Goal: Information Seeking & Learning: Learn about a topic

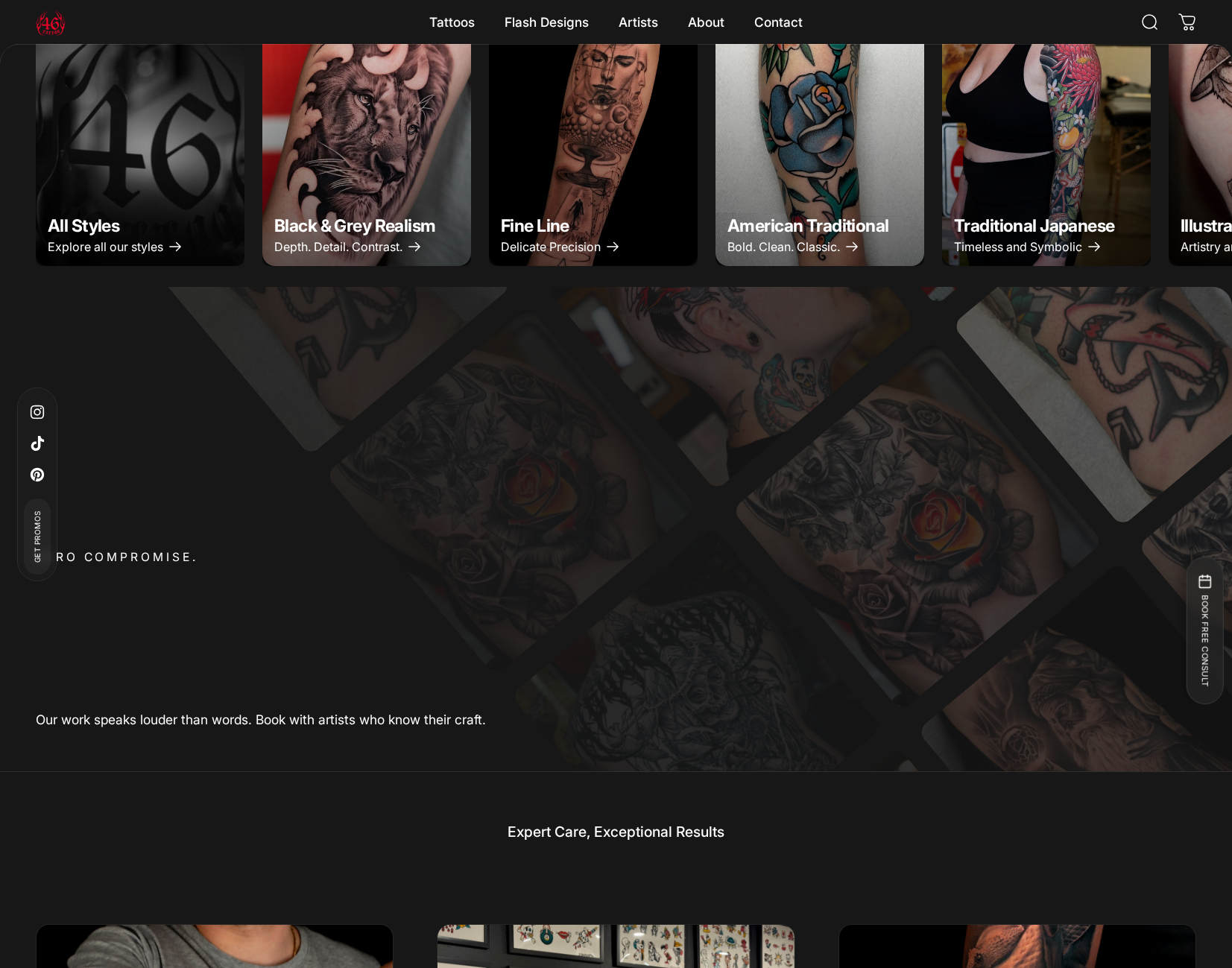
scroll to position [528, 0]
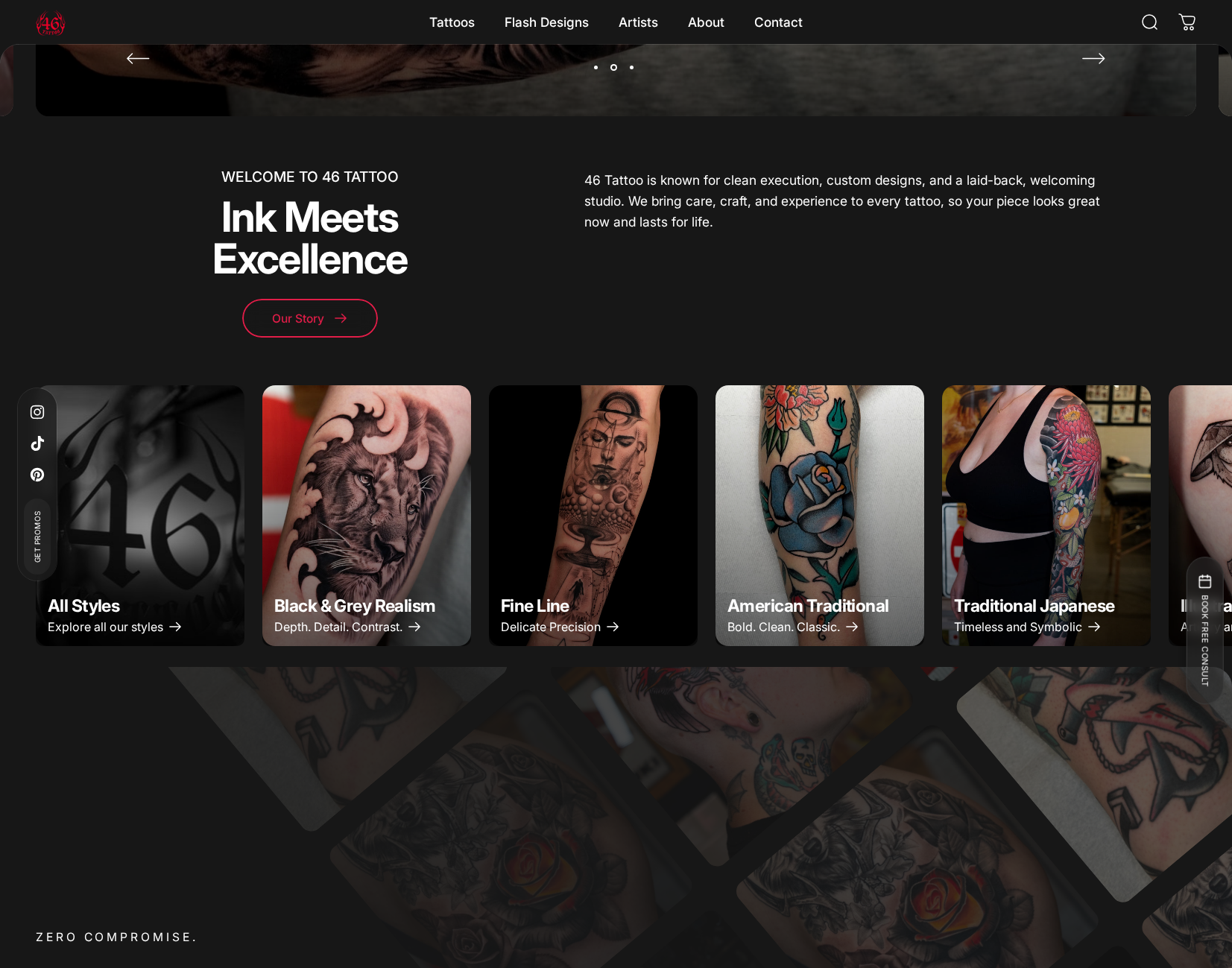
drag, startPoint x: 1025, startPoint y: 317, endPoint x: 1003, endPoint y: 413, distance: 98.5
click at [1025, 318] on div "WELCOME TO 46 TATTOO Ink Meets Excellence Our Story 46 Tattoo is known for clea…" at bounding box center [616, 254] width 1161 height 168
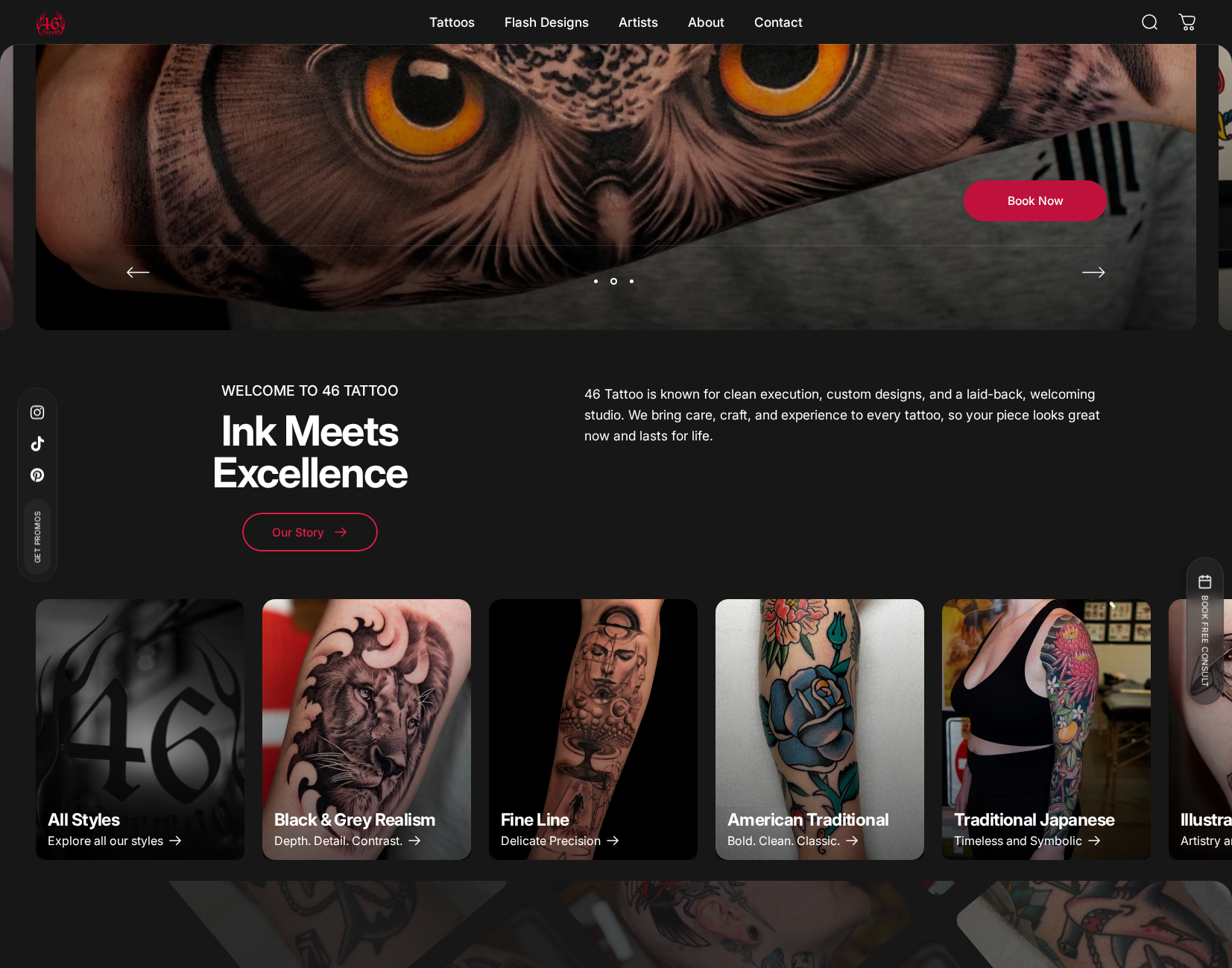
scroll to position [0, 0]
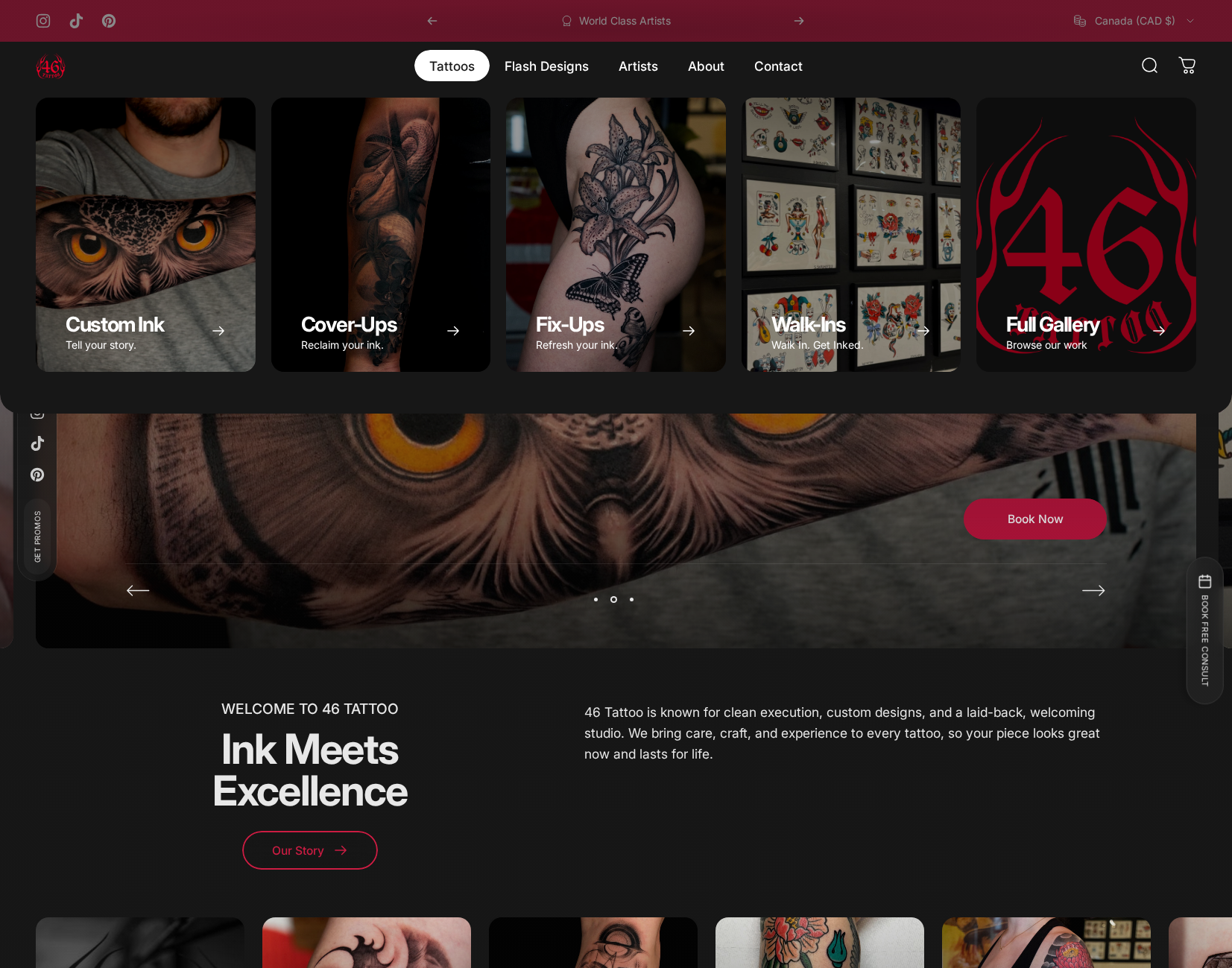
click at [451, 70] on magnet-element "Tattoos Tattoos" at bounding box center [452, 66] width 75 height 32
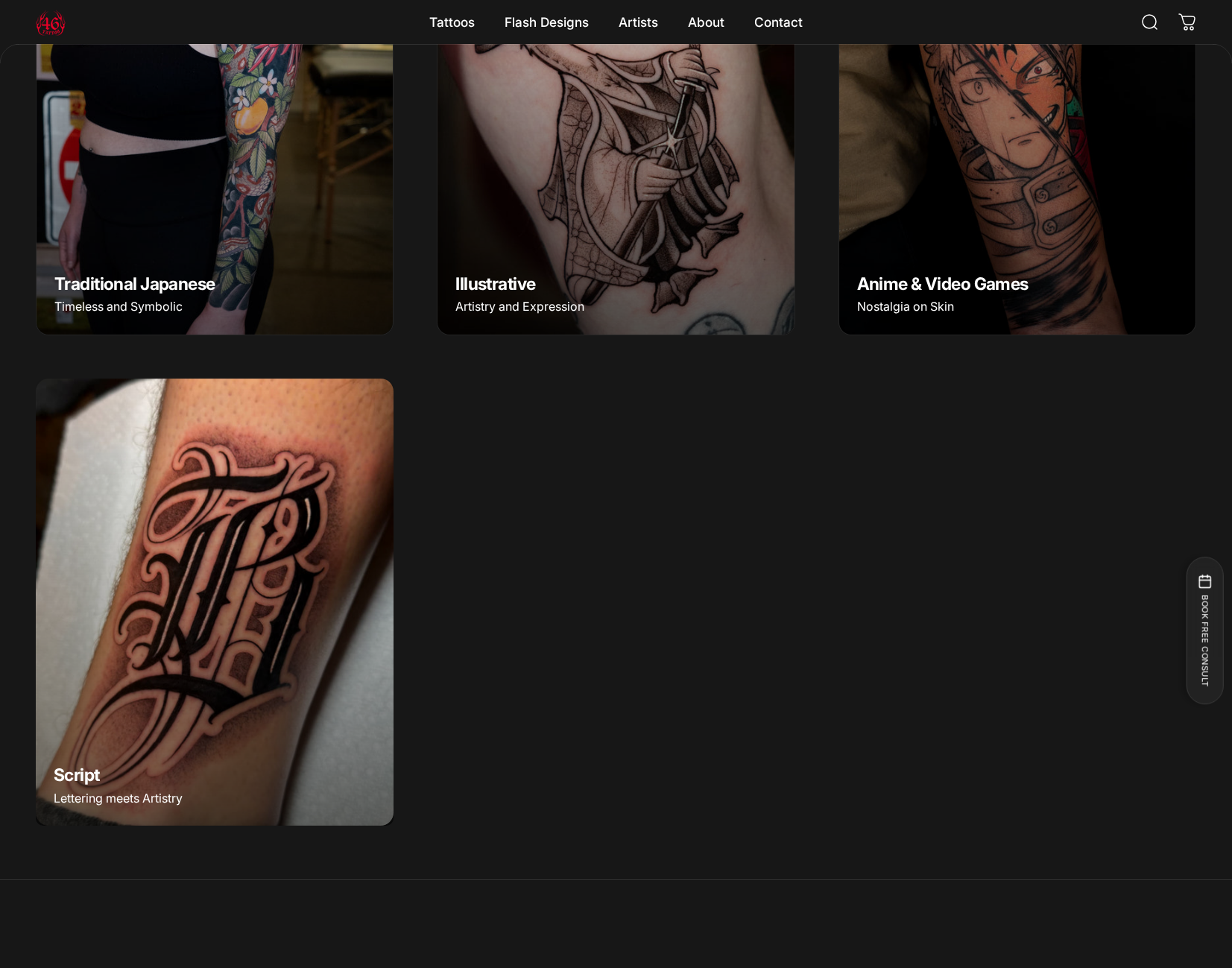
scroll to position [1061, 0]
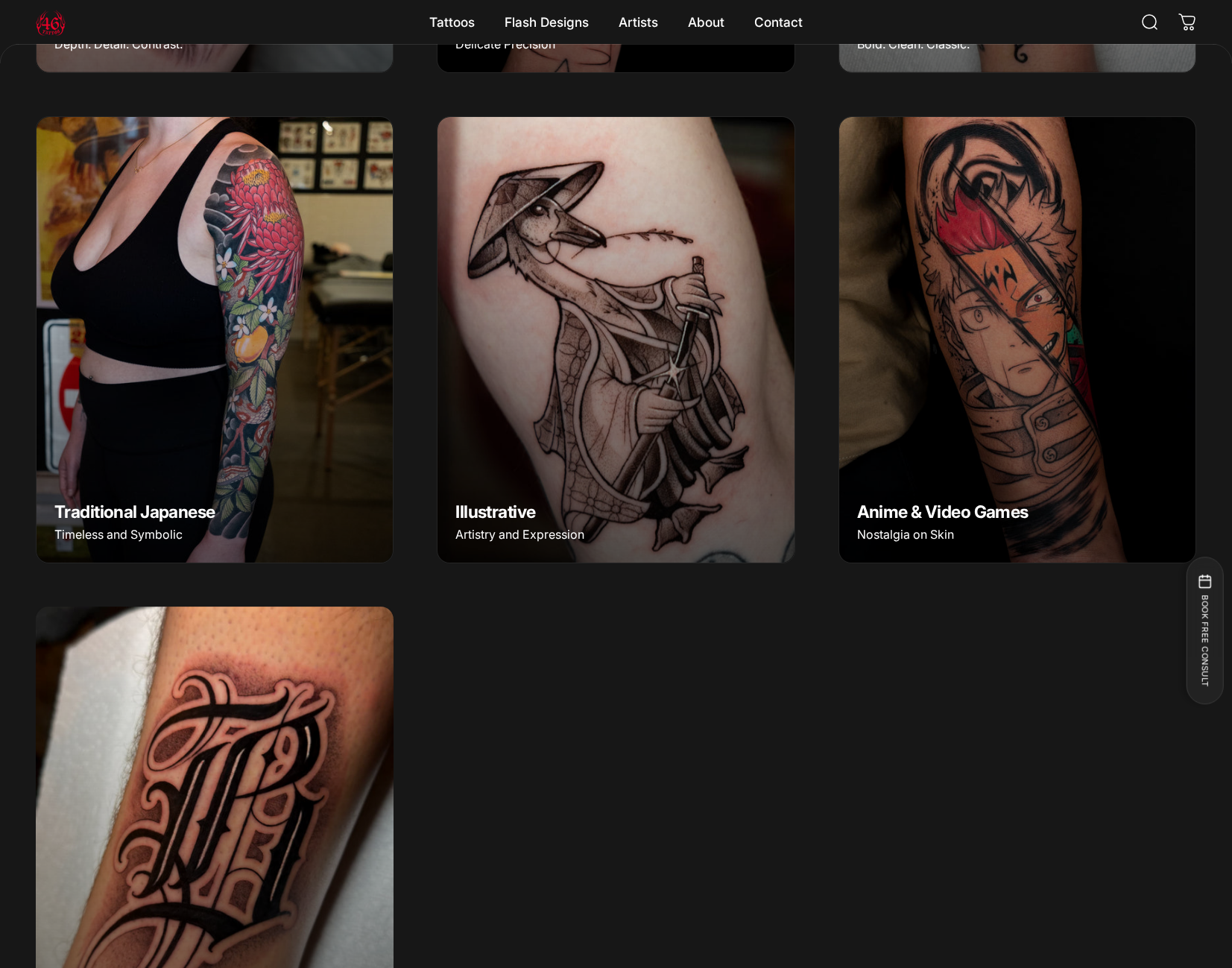
click at [628, 308] on img "Illustrative" at bounding box center [615, 340] width 374 height 468
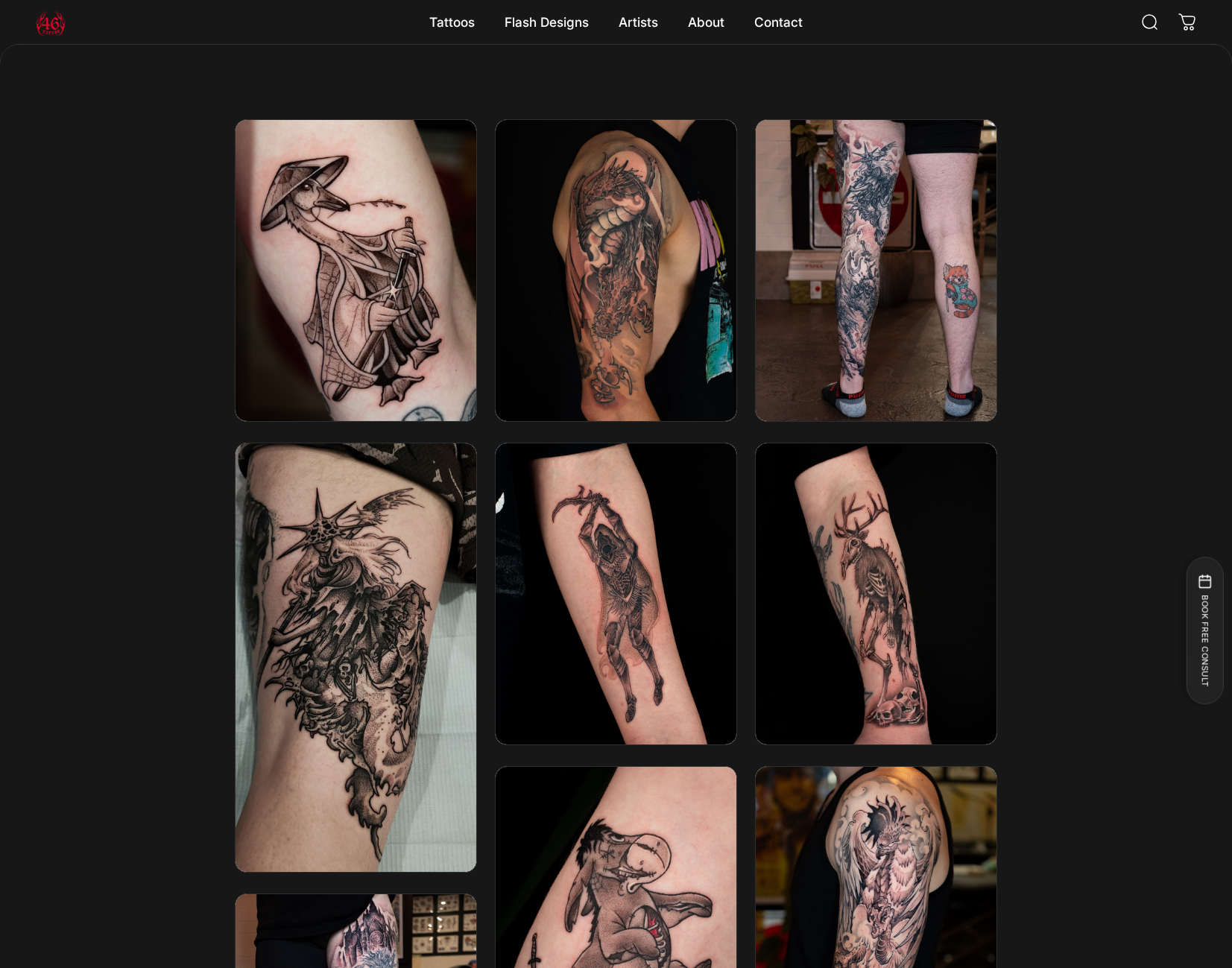
scroll to position [2433, 0]
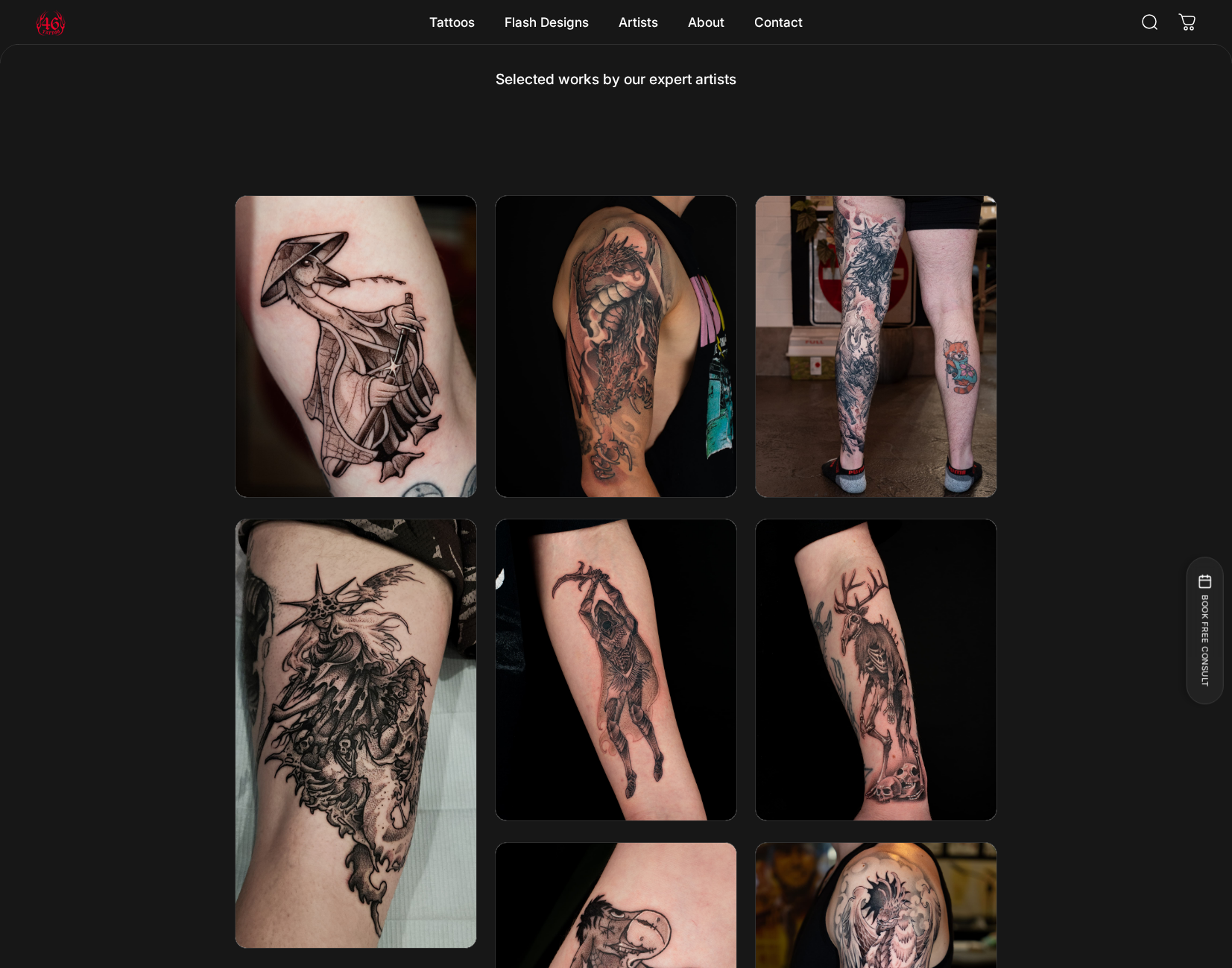
click at [1071, 314] on div at bounding box center [616, 842] width 1232 height 1295
click at [107, 320] on div at bounding box center [616, 842] width 1232 height 1295
click at [1111, 336] on div at bounding box center [616, 842] width 1232 height 1295
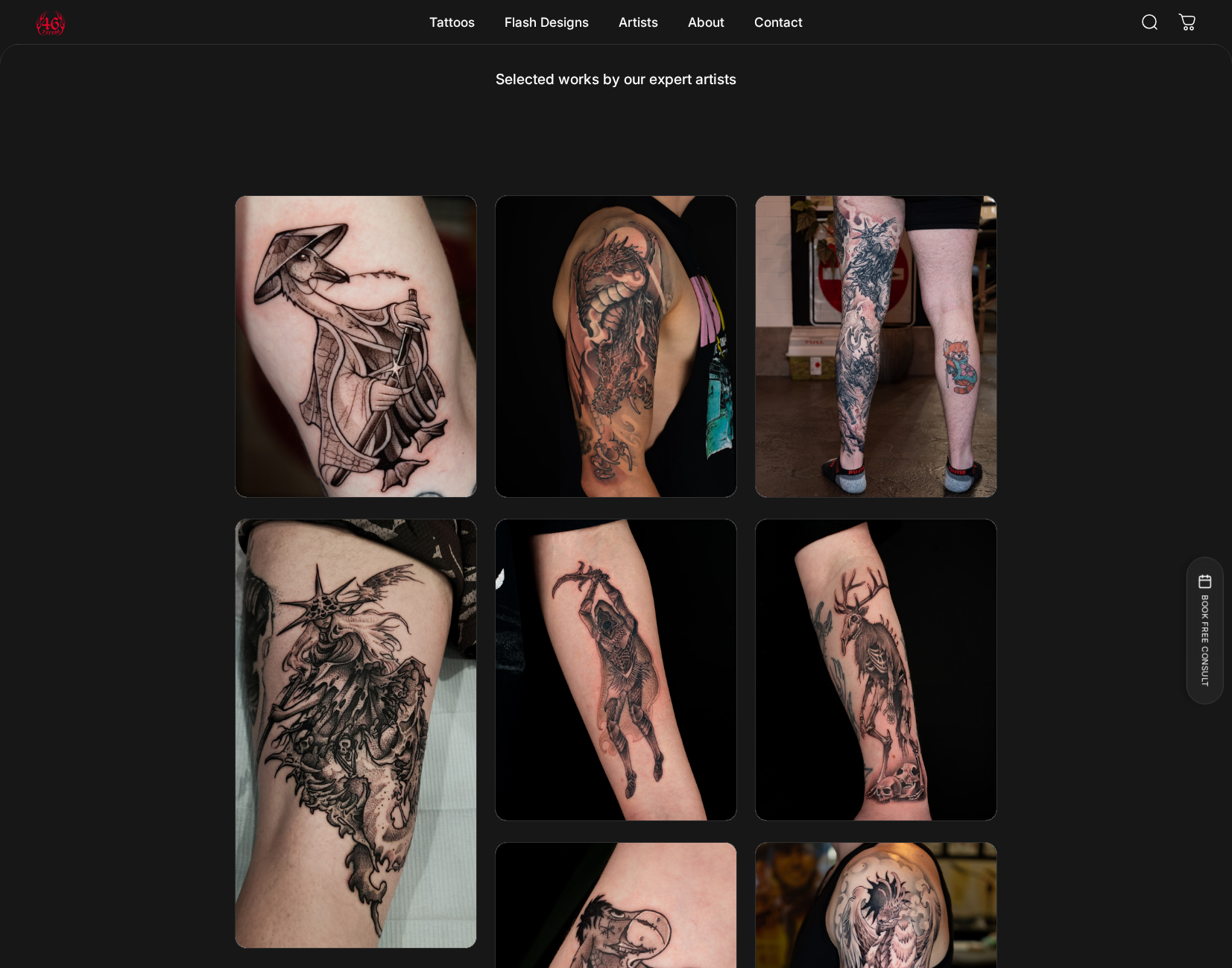
click at [329, 335] on img at bounding box center [356, 346] width 258 height 322
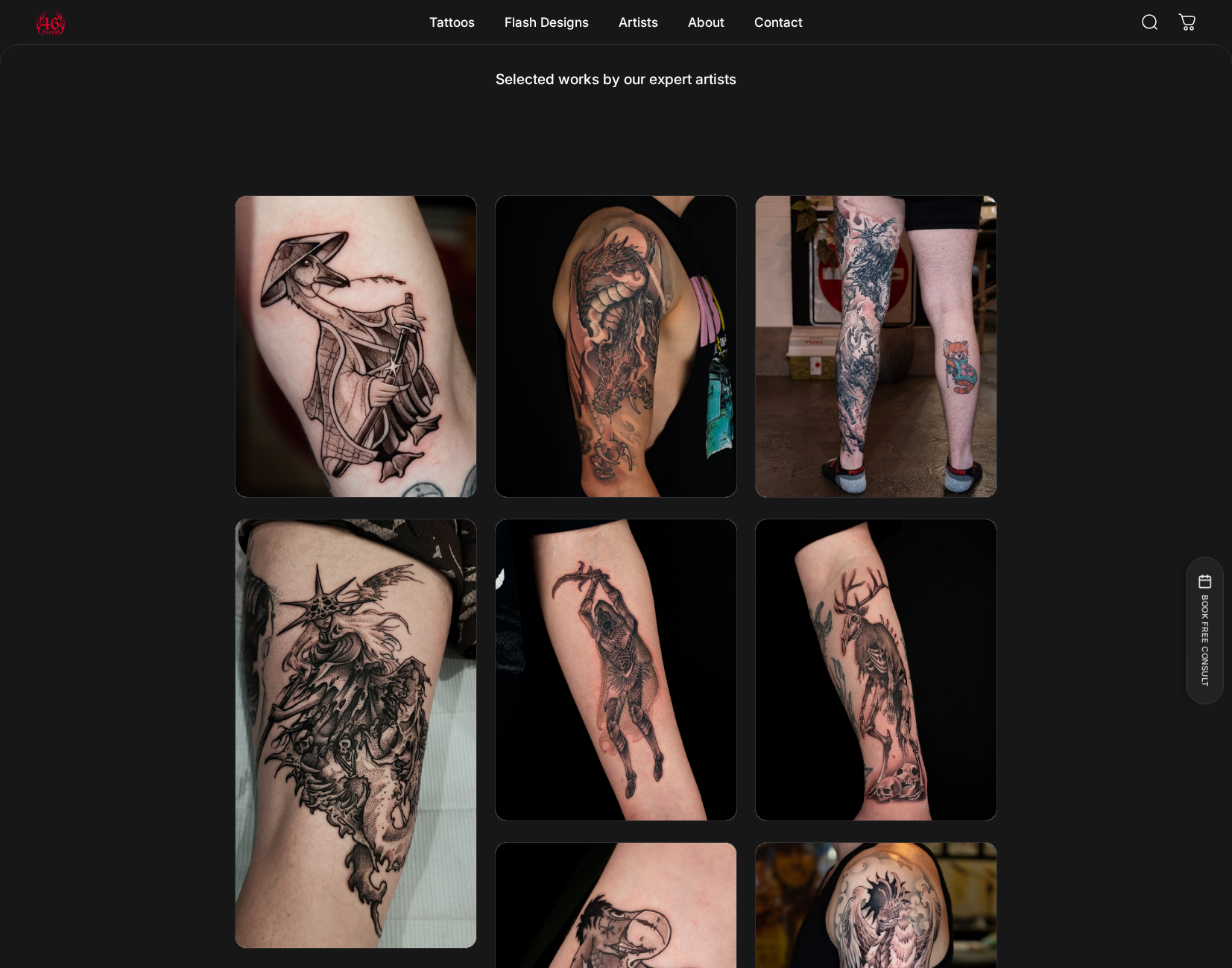
click at [1192, 369] on div at bounding box center [616, 842] width 1232 height 1295
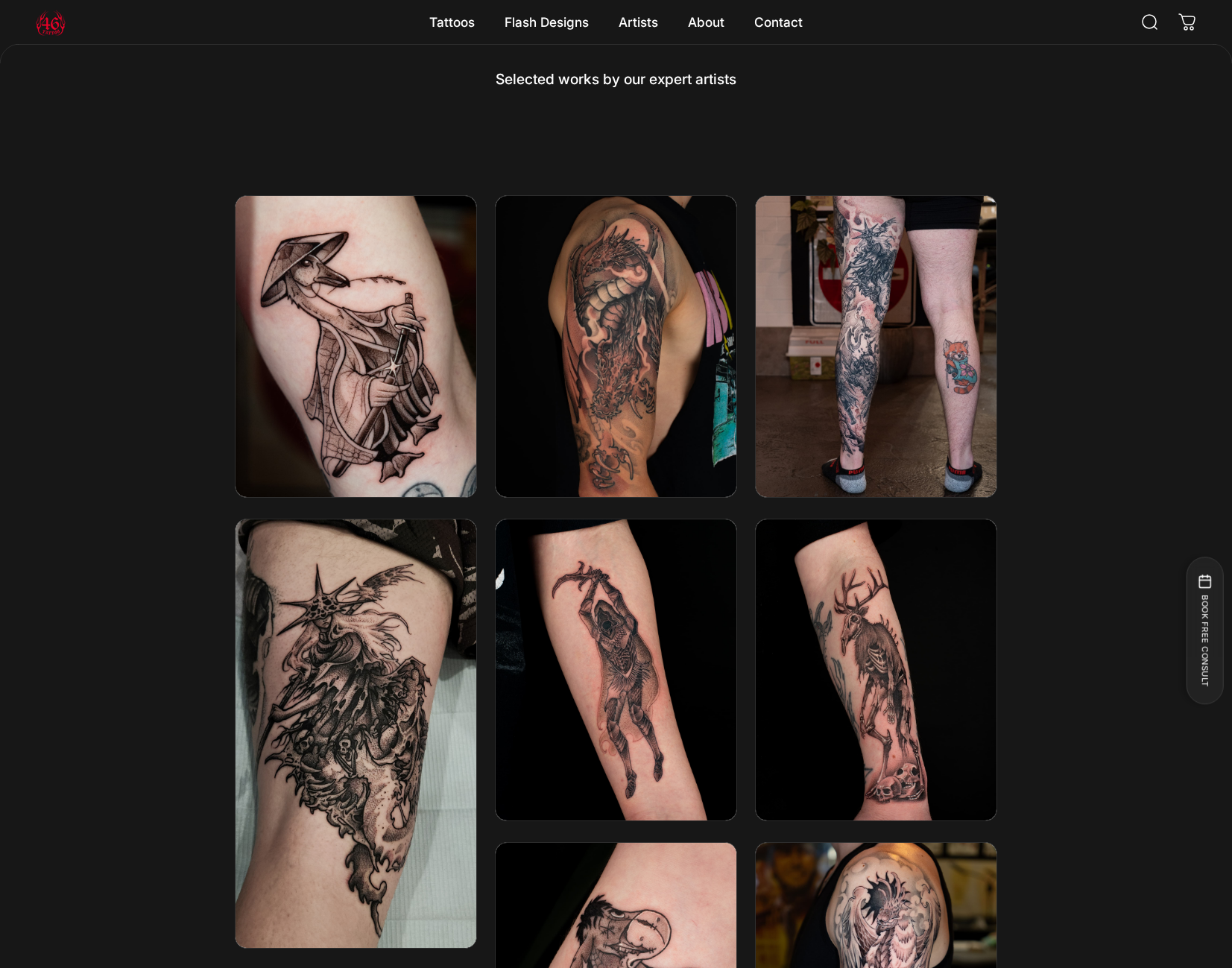
click at [629, 316] on img at bounding box center [616, 346] width 258 height 322
click at [652, 400] on img at bounding box center [616, 346] width 258 height 322
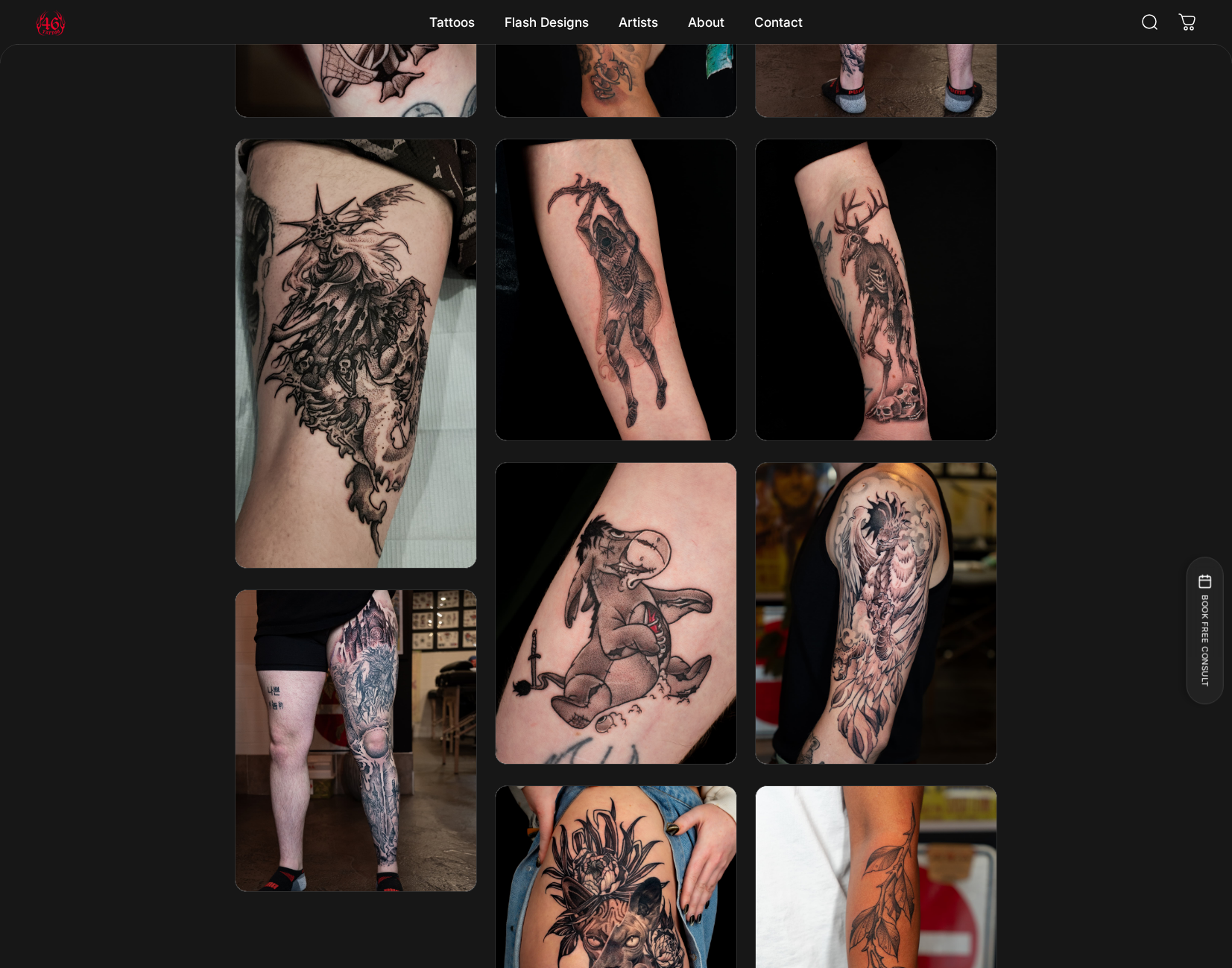
scroll to position [2890, 0]
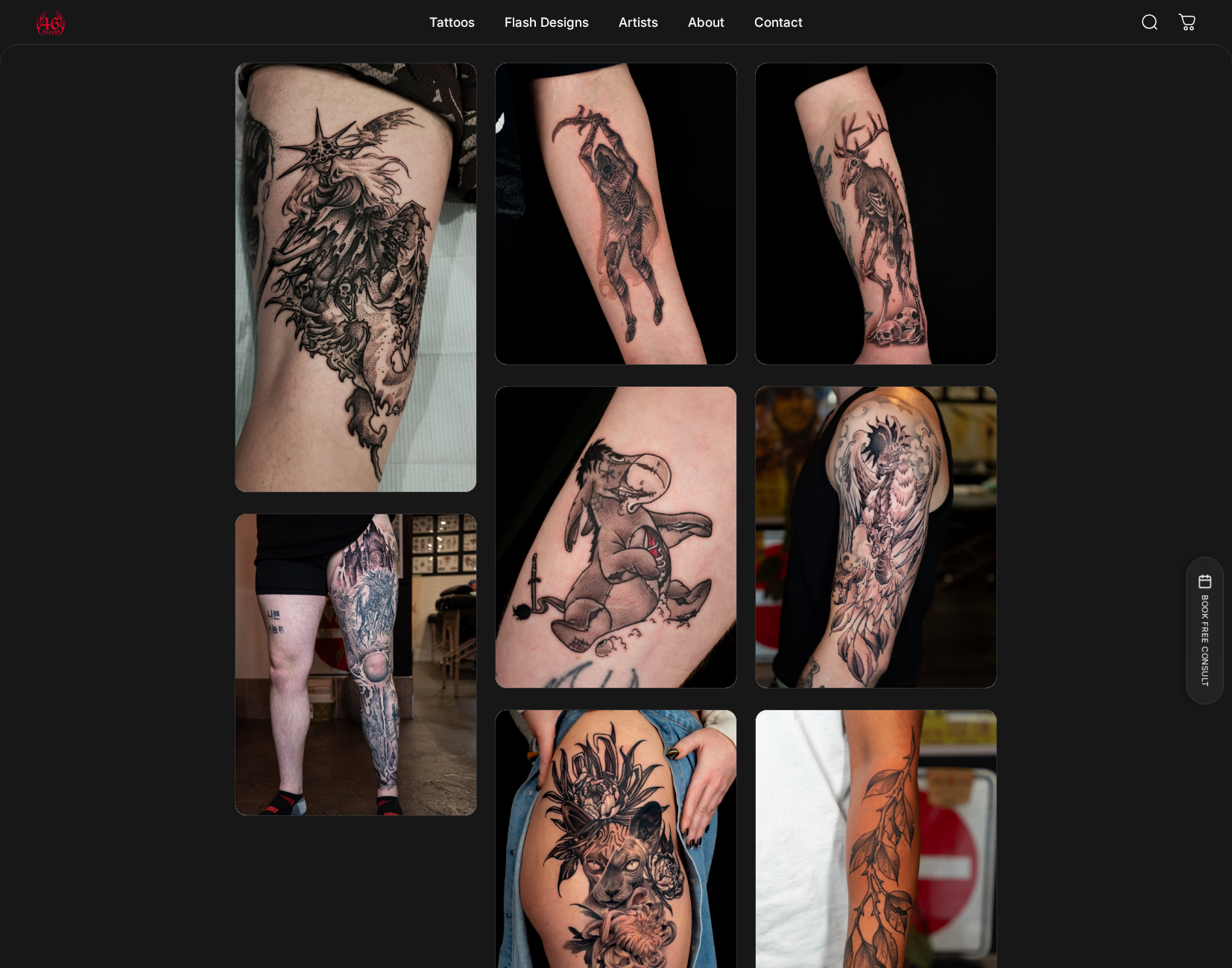
click at [1121, 475] on div at bounding box center [616, 386] width 1232 height 1295
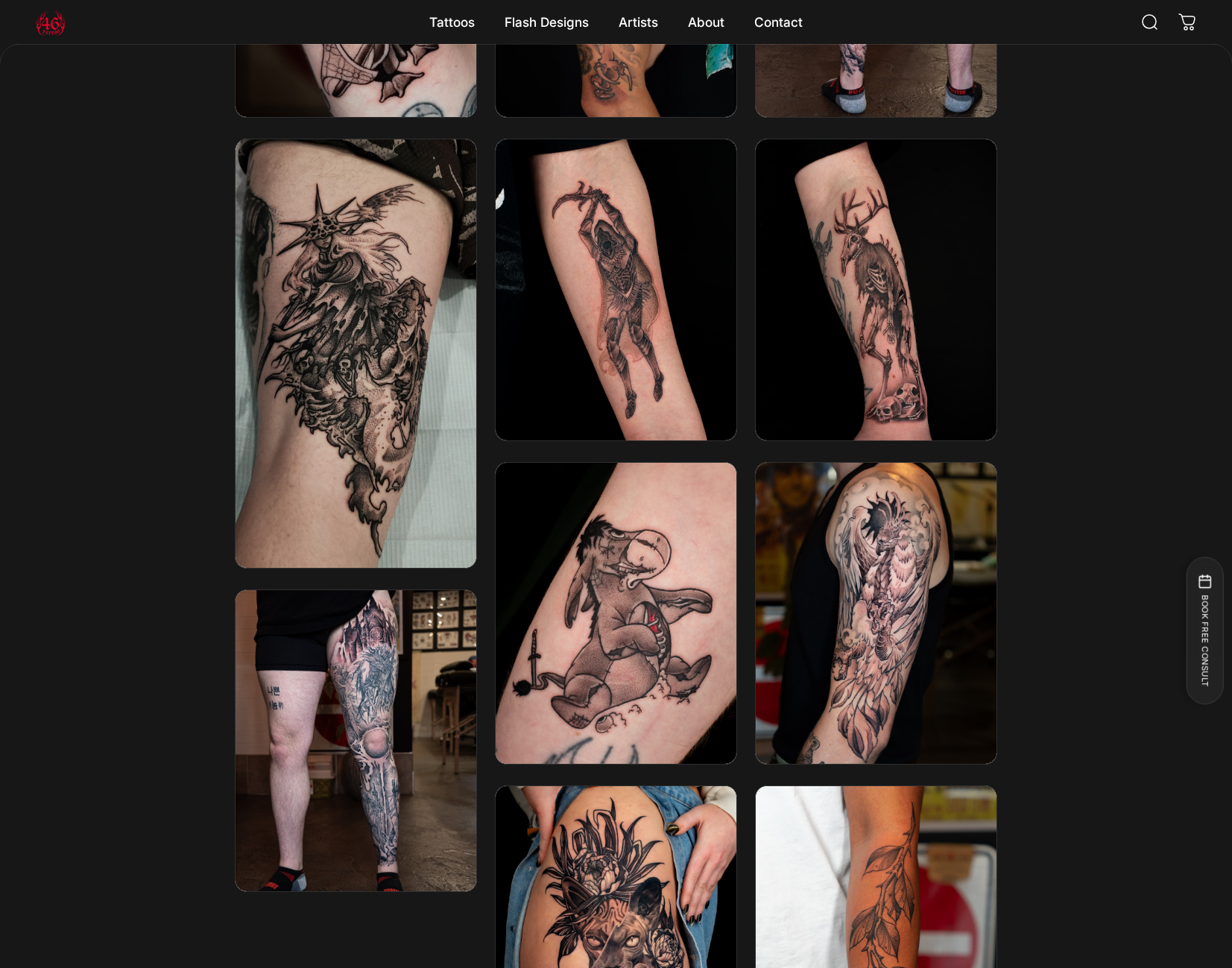
click at [1058, 346] on div at bounding box center [616, 462] width 1232 height 1295
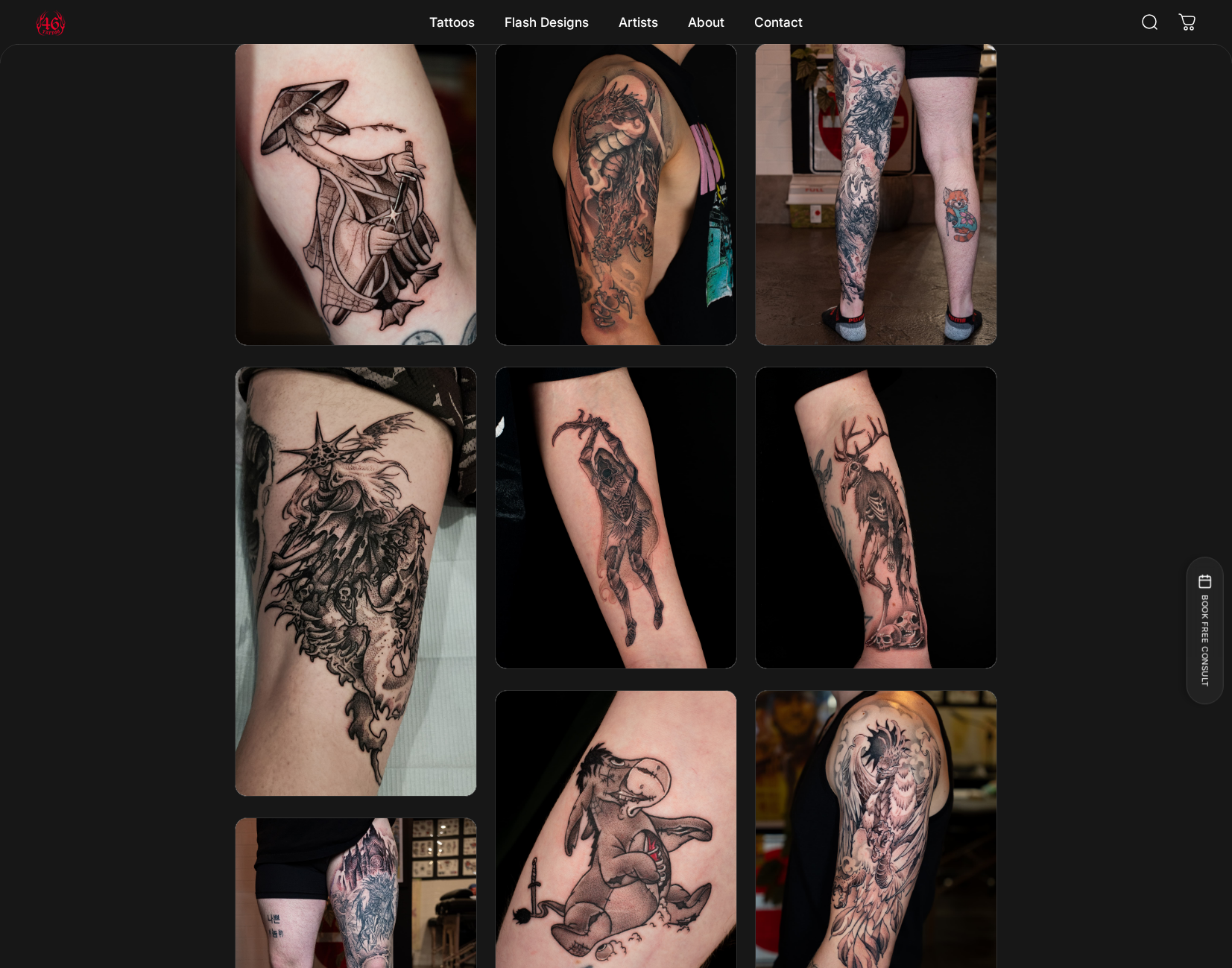
scroll to position [2281, 0]
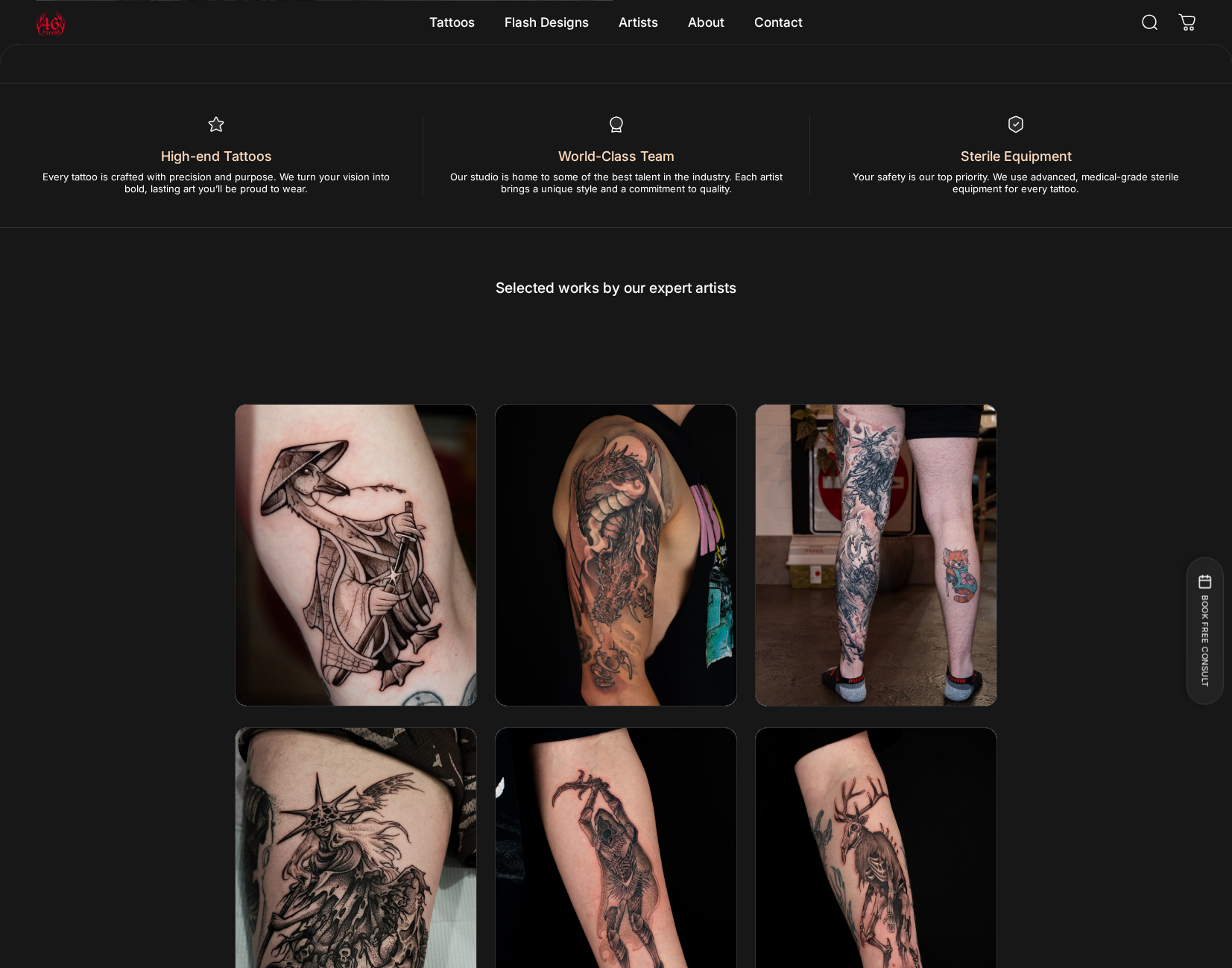
scroll to position [2184, 0]
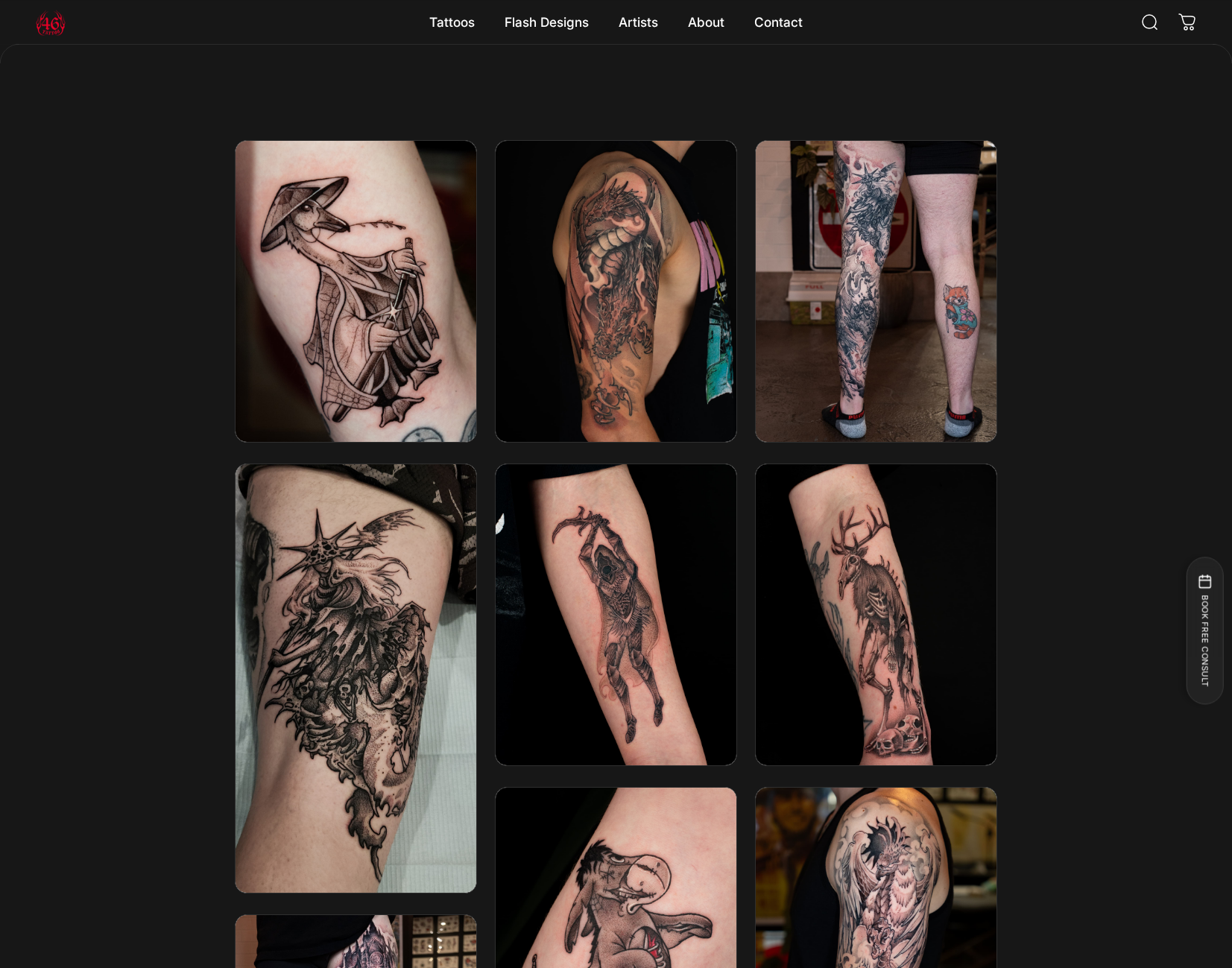
click at [901, 622] on img at bounding box center [876, 614] width 258 height 322
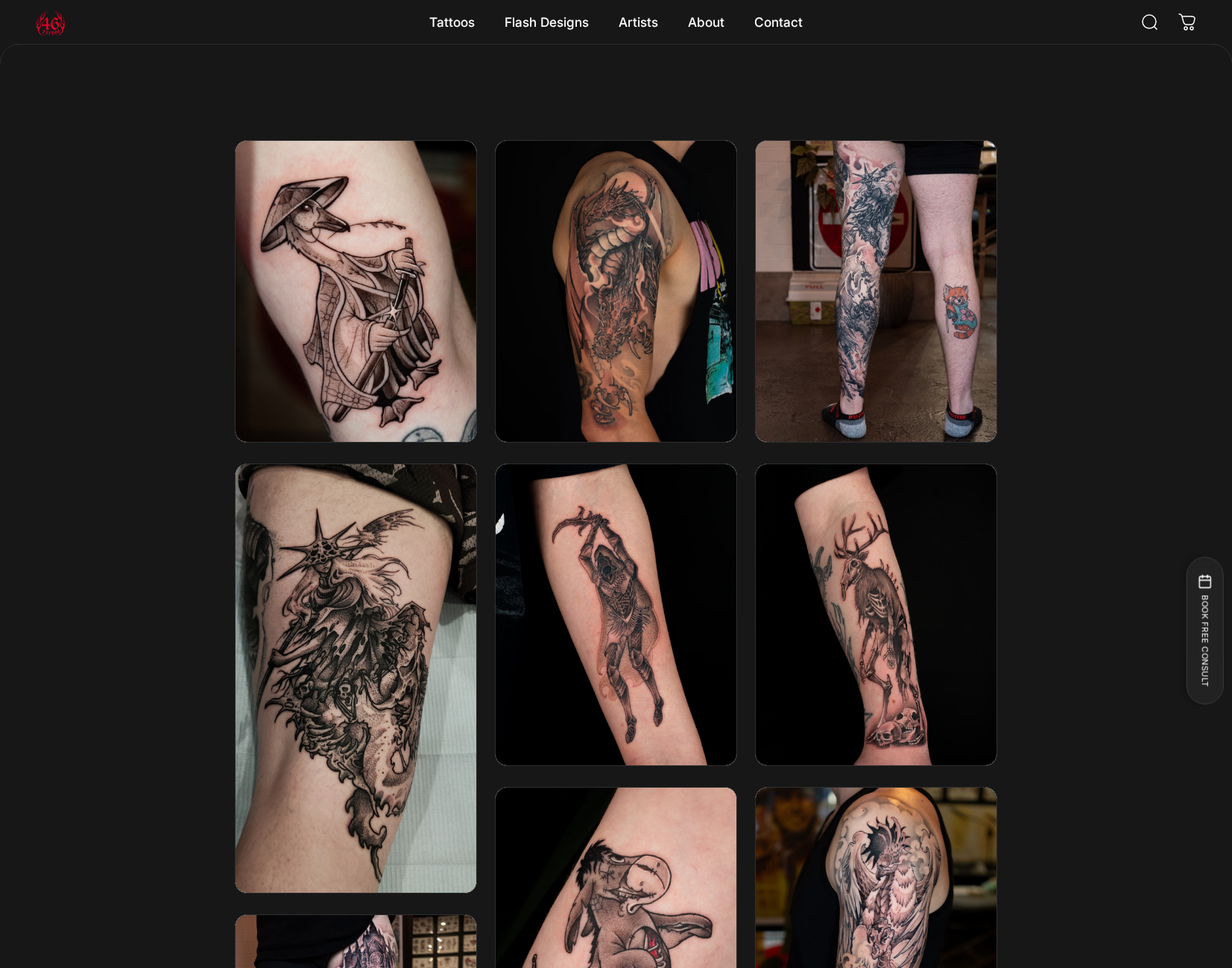
click at [1110, 562] on div at bounding box center [616, 787] width 1232 height 1295
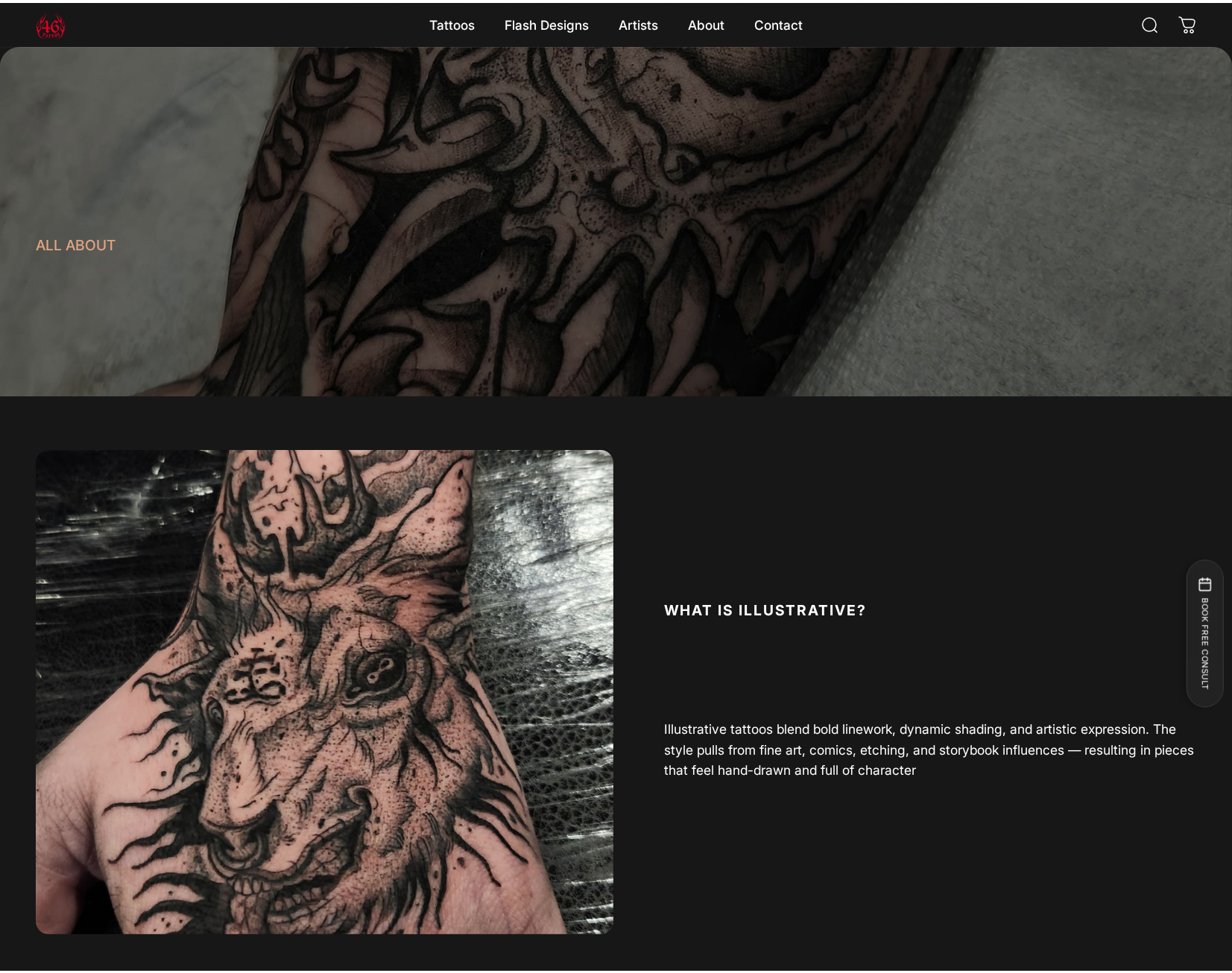
scroll to position [0, 0]
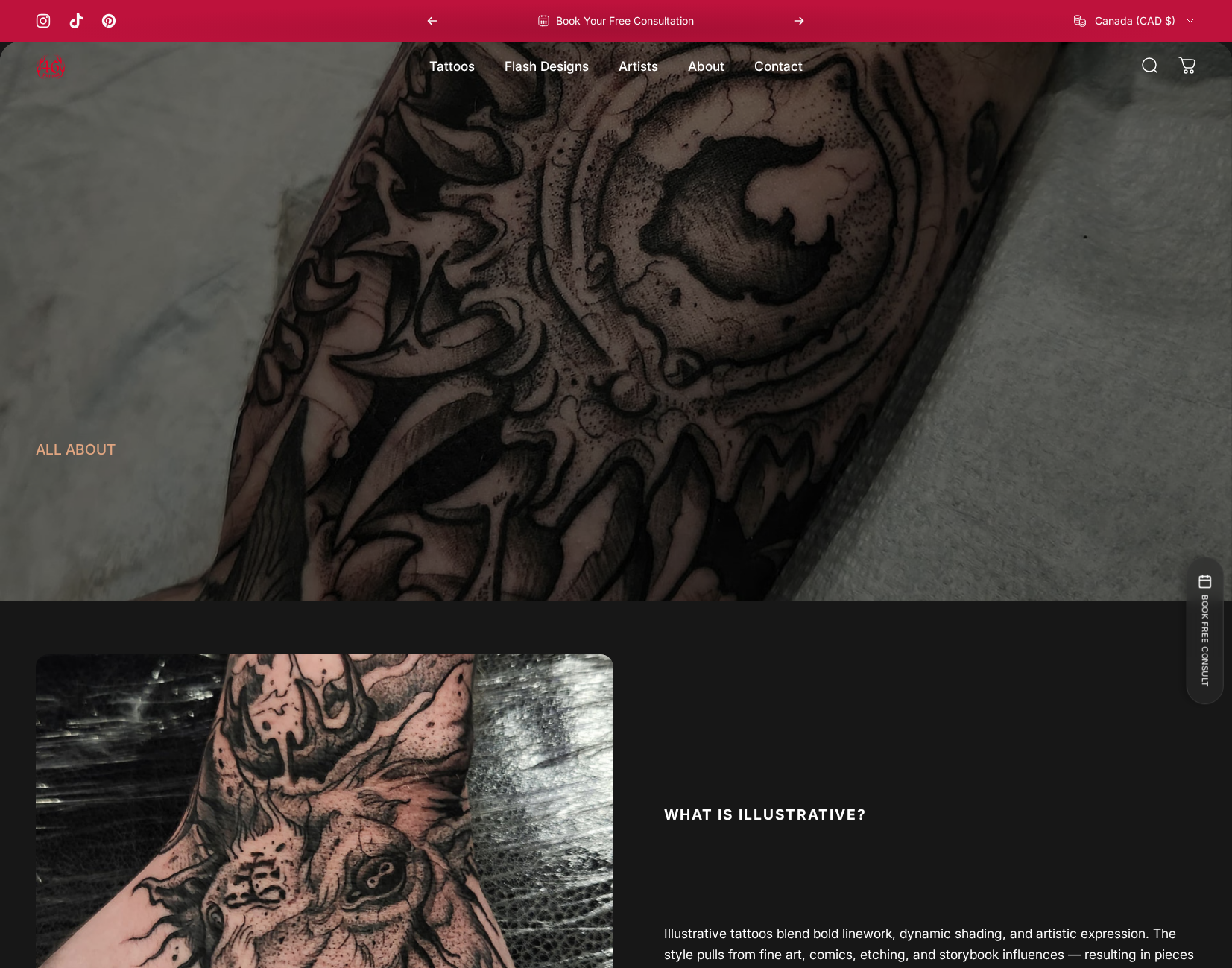
click at [428, 23] on icon "Previous" at bounding box center [432, 21] width 12 height 12
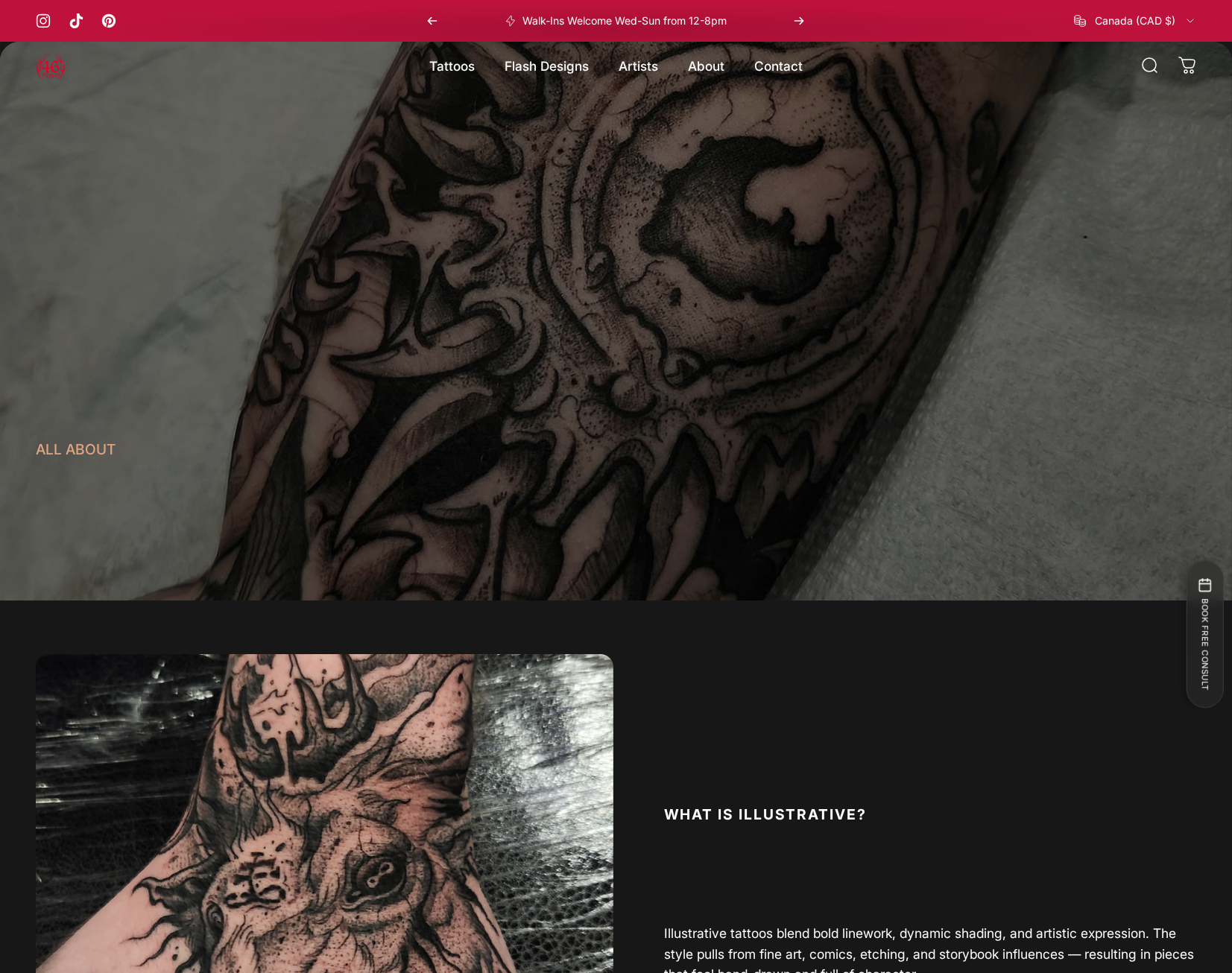
click at [758, 722] on div "What is Illustrative? Where Art Meets Skin Illustrative tattoos blend bold line…" at bounding box center [908, 896] width 578 height 485
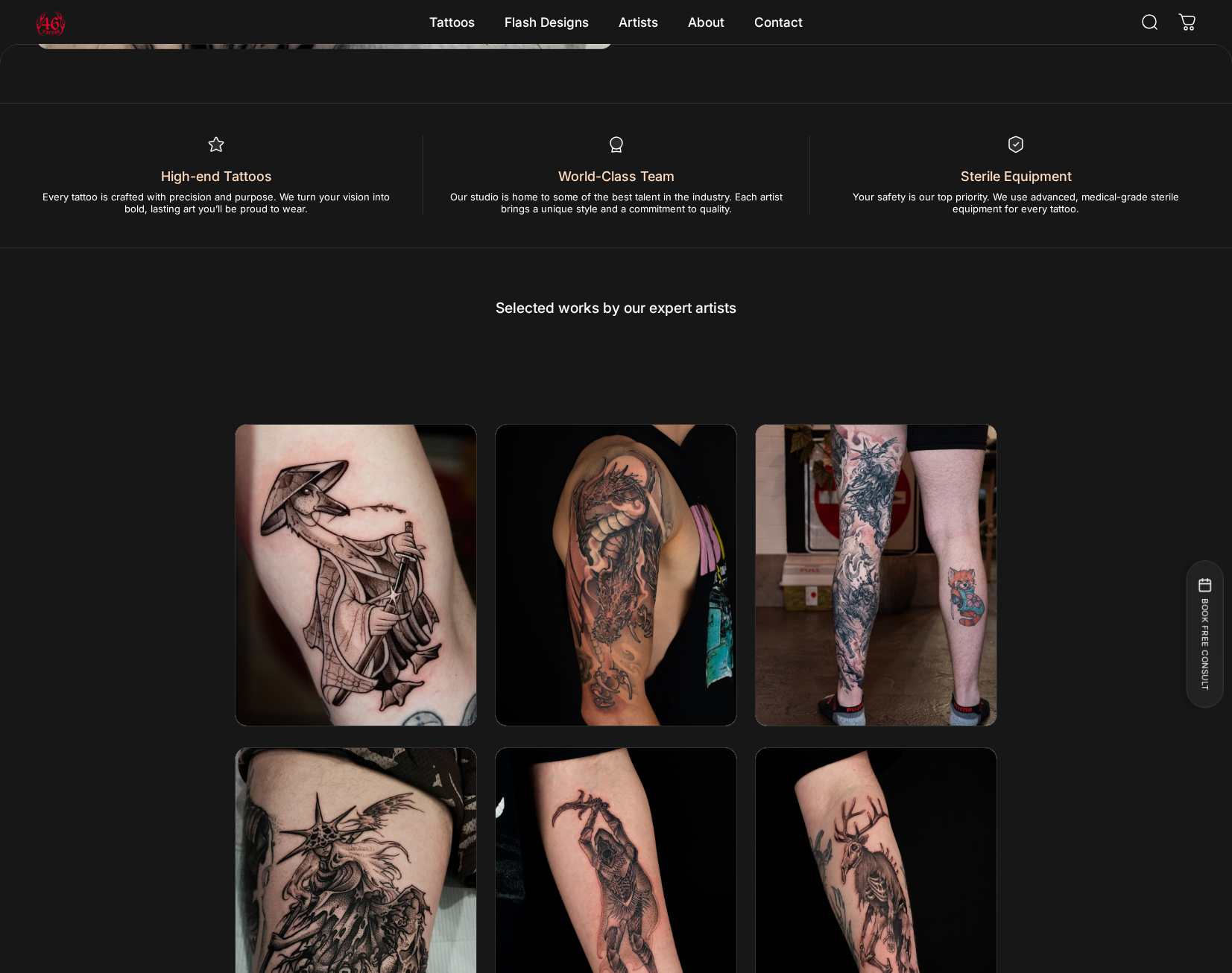
scroll to position [2280, 0]
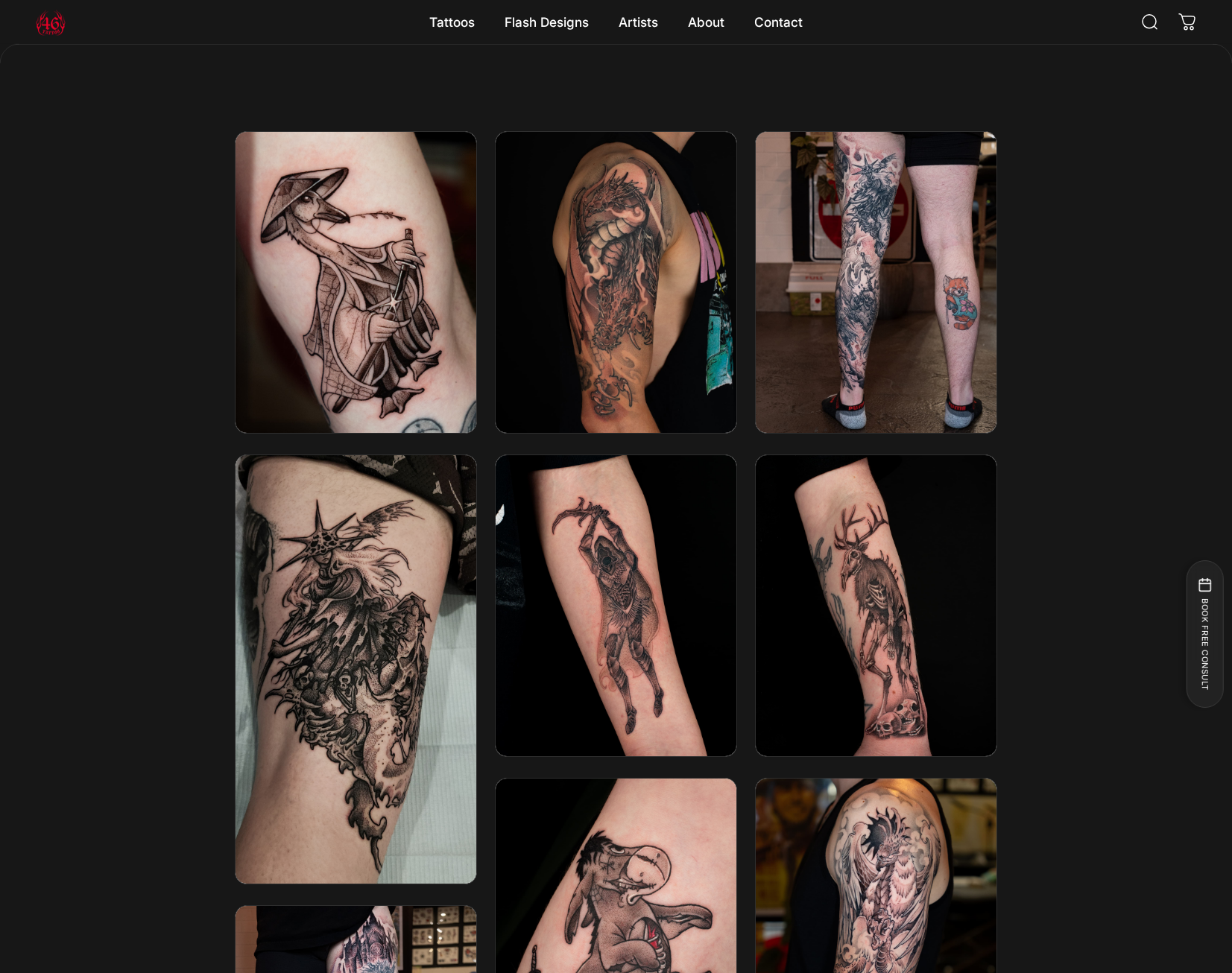
scroll to position [2582, 0]
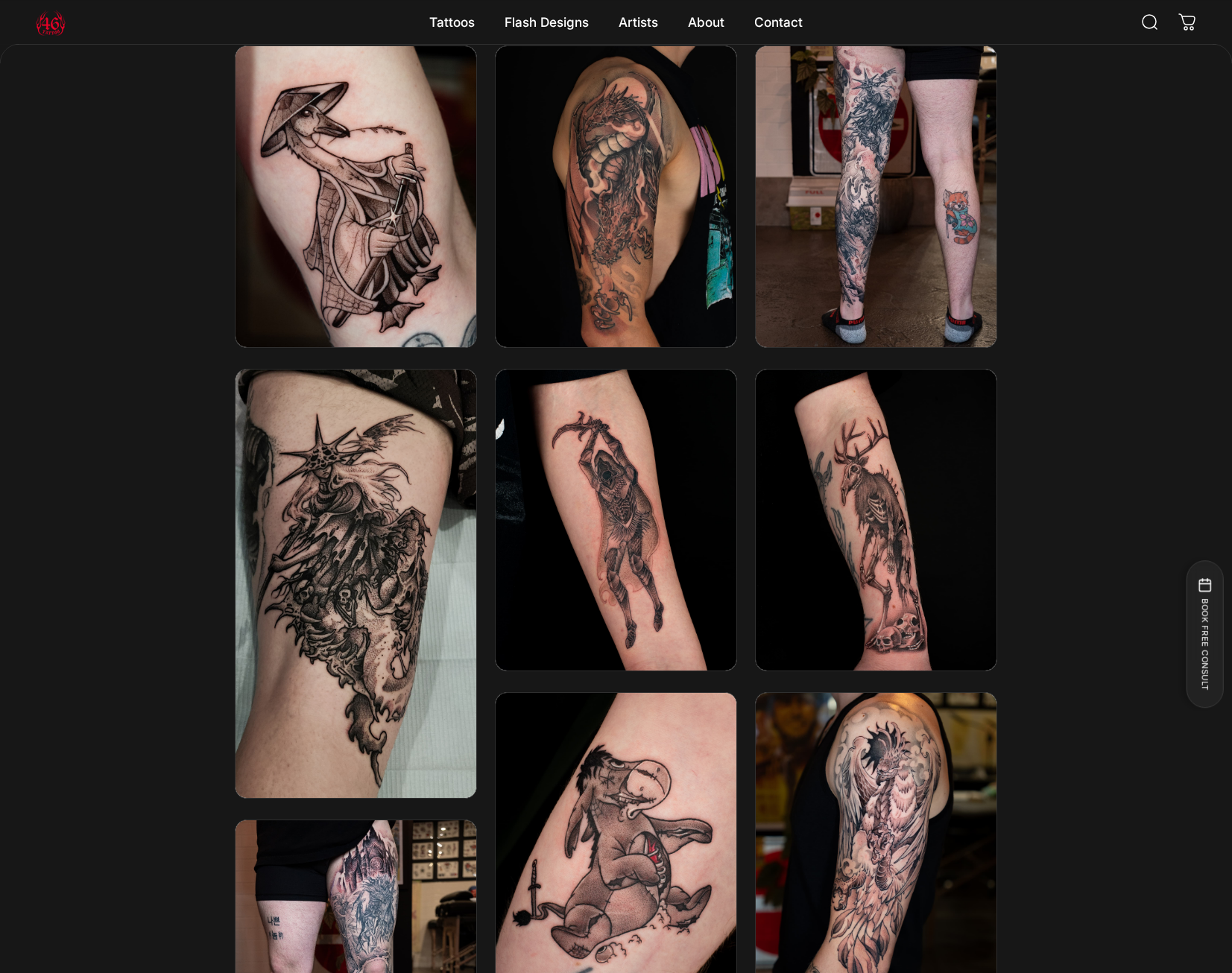
click at [1177, 365] on div at bounding box center [616, 692] width 1232 height 1294
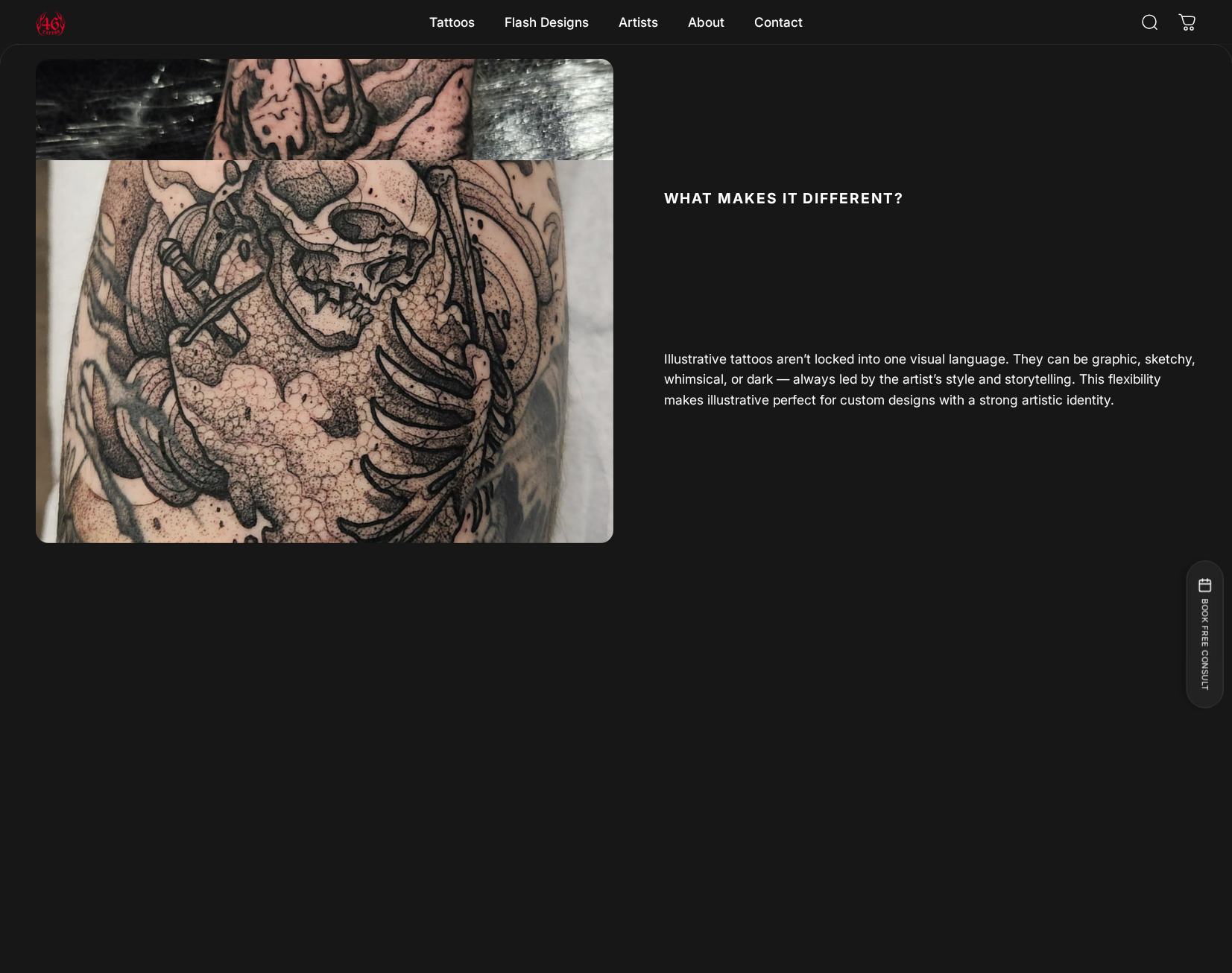
scroll to position [980, 0]
drag, startPoint x: 1200, startPoint y: 215, endPoint x: 1236, endPoint y: 107, distance: 113.8
